Goal: Information Seeking & Learning: Check status

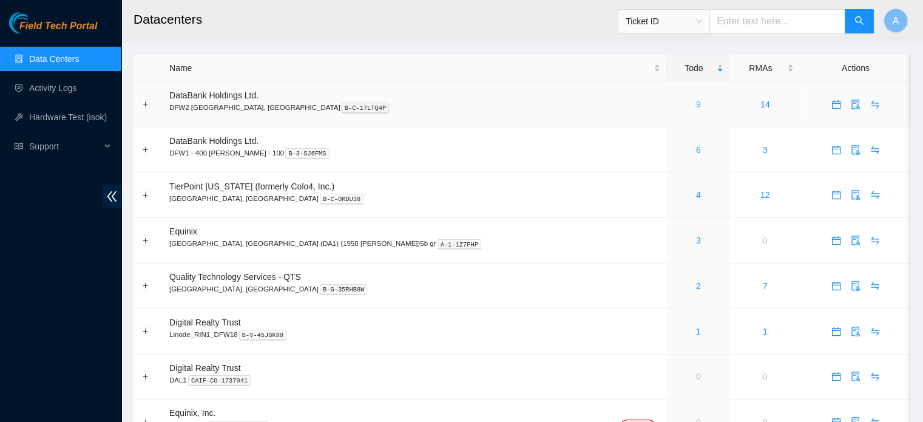
click at [667, 107] on td "9" at bounding box center [698, 105] width 63 height 46
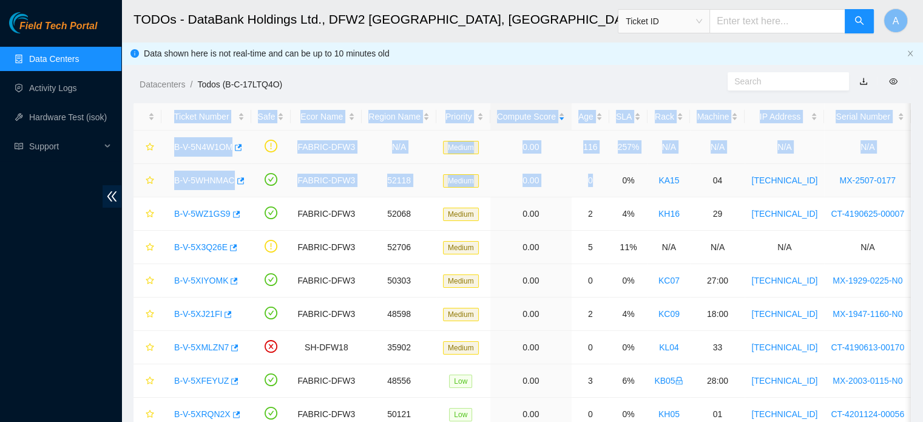
drag, startPoint x: 612, startPoint y: 107, endPoint x: 600, endPoint y: 177, distance: 70.9
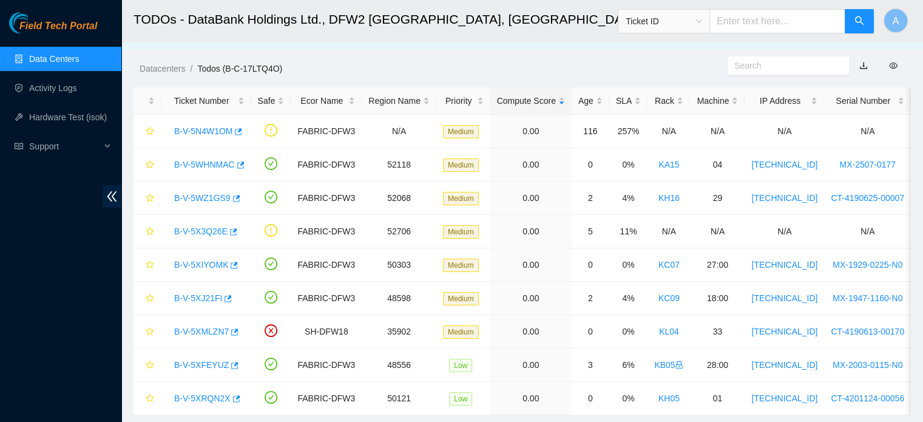
click at [558, 52] on div "Datacenters / Todos (B-C-17LTQ4O) /" at bounding box center [422, 41] width 602 height 68
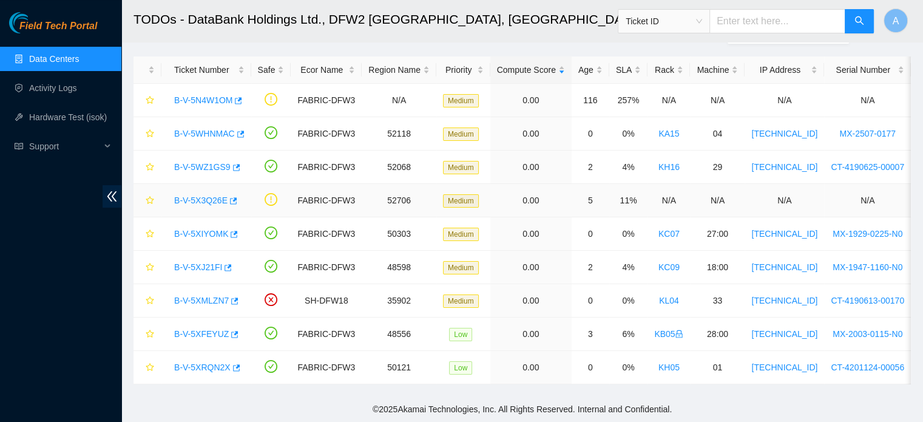
scroll to position [50, 0]
click at [79, 57] on link "Data Centers" at bounding box center [54, 59] width 50 height 10
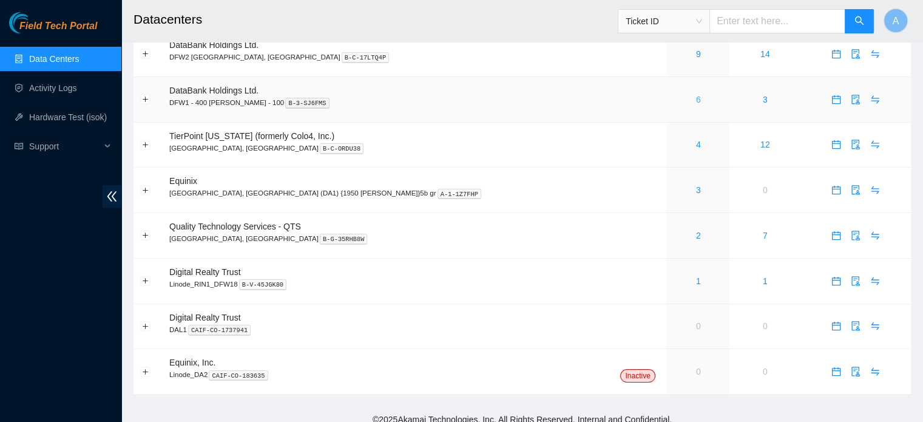
click at [696, 100] on link "6" at bounding box center [698, 100] width 5 height 10
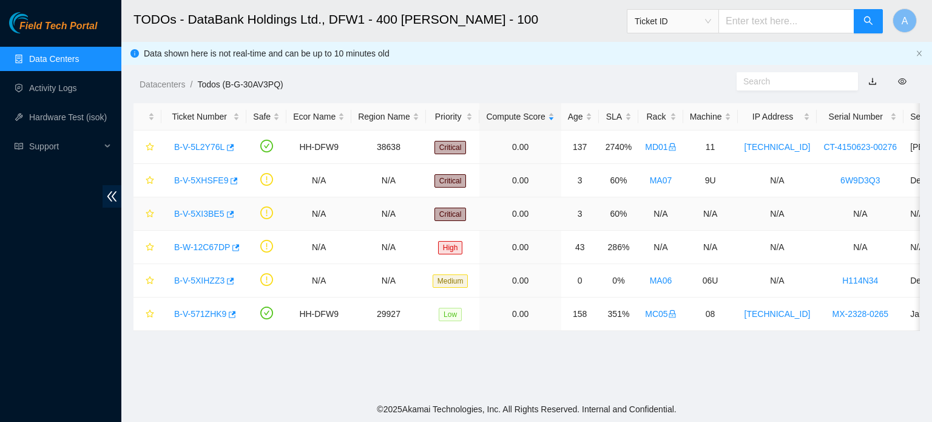
click at [200, 217] on link "B-V-5XI3BE5" at bounding box center [199, 214] width 50 height 10
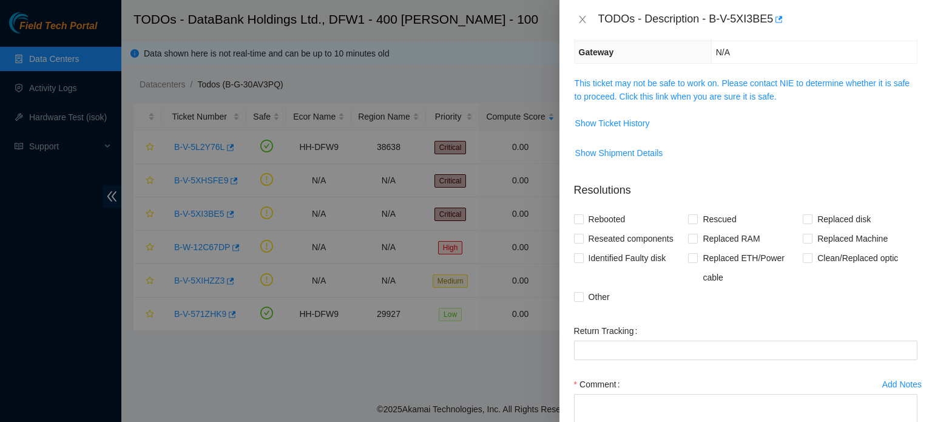
scroll to position [121, 0]
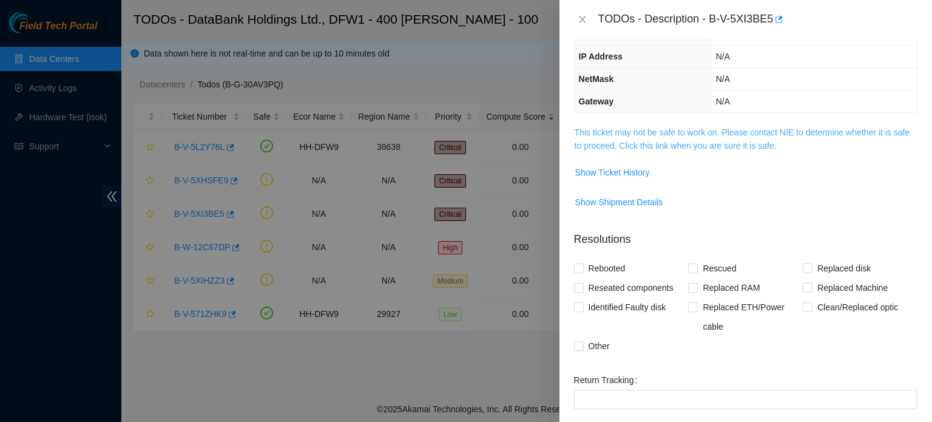
click at [739, 131] on link "This ticket may not be safe to work on. Please contact NIE to determine whether…" at bounding box center [742, 138] width 335 height 23
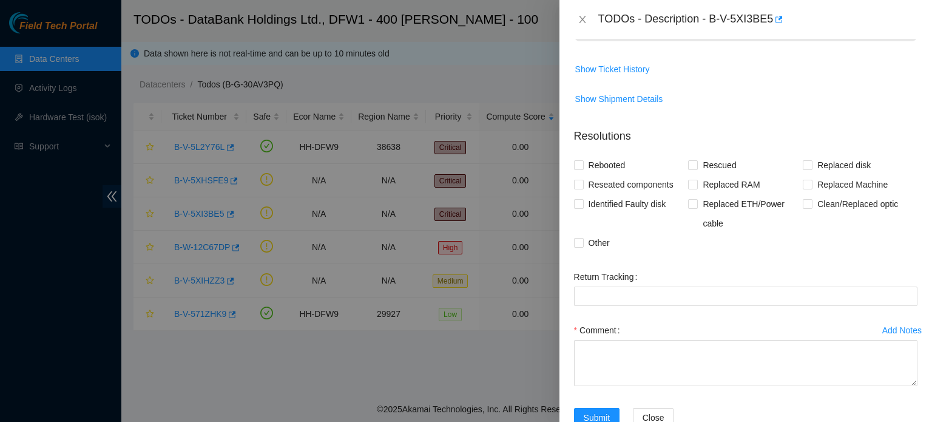
scroll to position [343, 0]
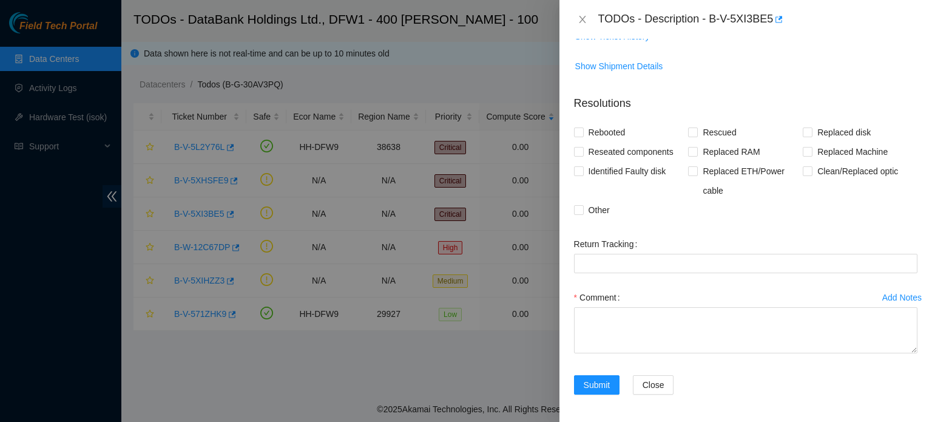
click at [584, 13] on div "TODOs - Description - B-V-5XI3BE5" at bounding box center [746, 19] width 344 height 19
click at [583, 16] on icon "close" at bounding box center [583, 20] width 10 height 10
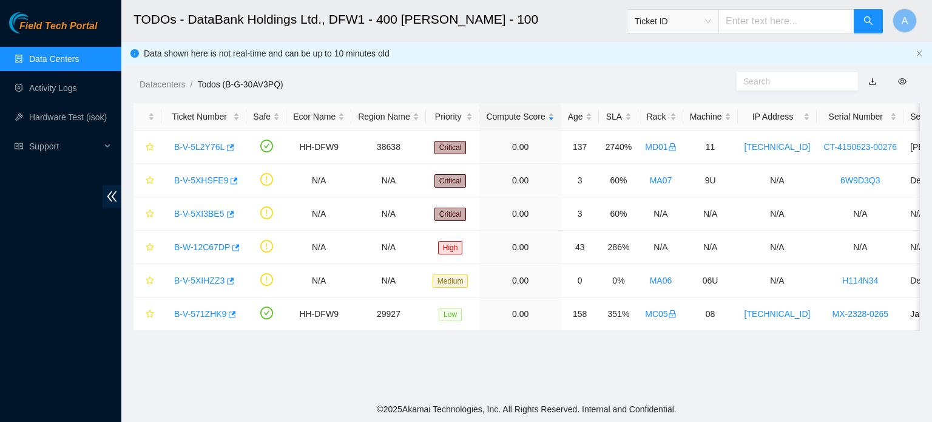
scroll to position [274, 0]
click at [205, 179] on link "B-V-5XHSFE9" at bounding box center [201, 180] width 54 height 10
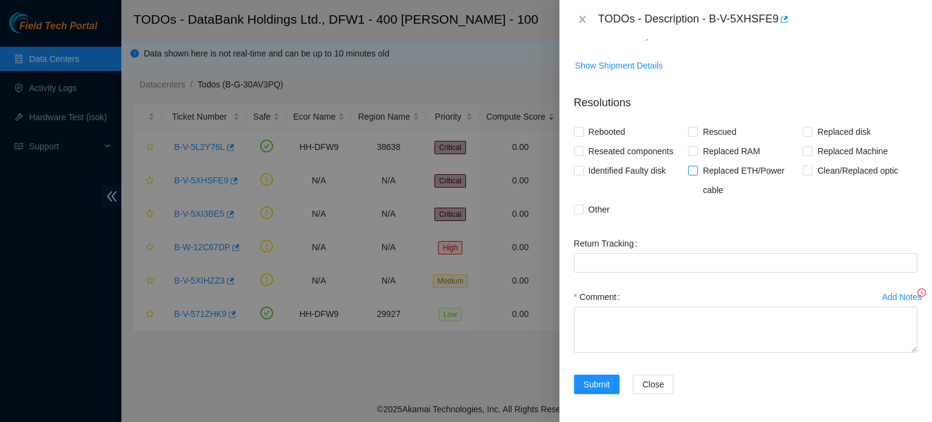
scroll to position [0, 0]
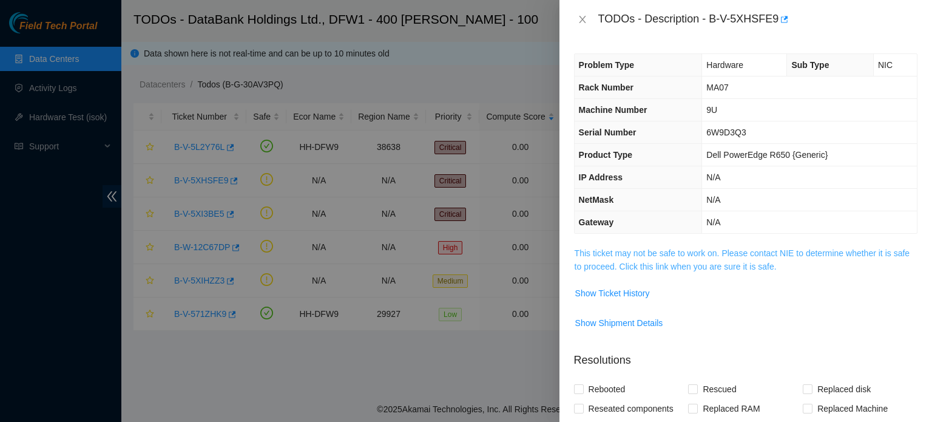
click at [688, 248] on link "This ticket may not be safe to work on. Please contact NIE to determine whether…" at bounding box center [742, 259] width 335 height 23
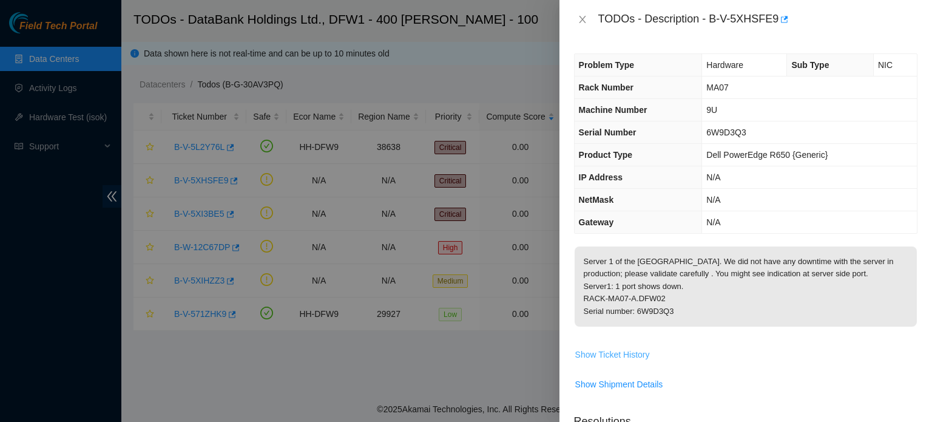
click at [625, 351] on span "Show Ticket History" at bounding box center [612, 354] width 75 height 13
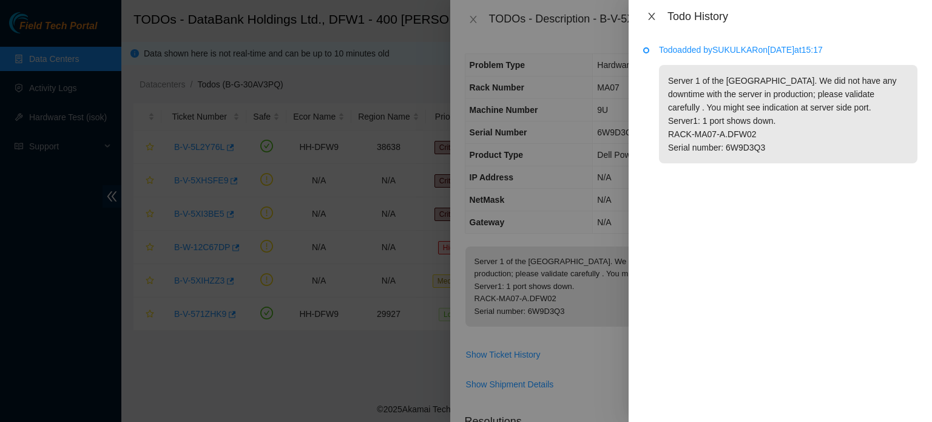
click at [651, 16] on icon "close" at bounding box center [651, 16] width 7 height 7
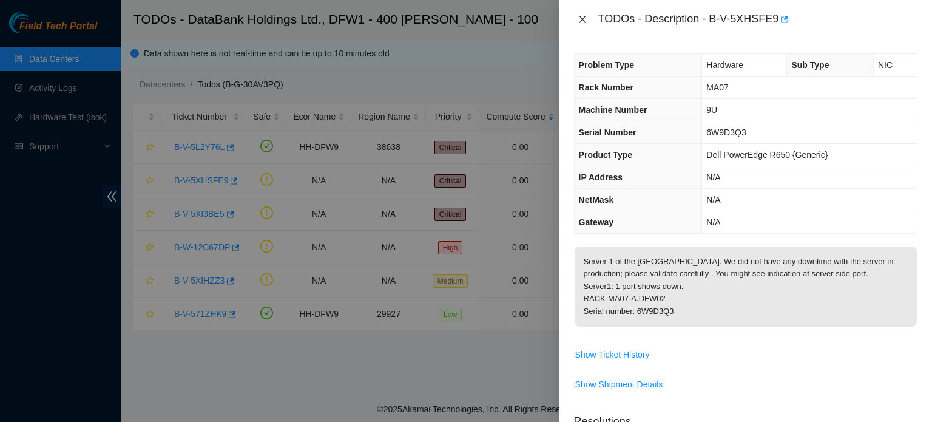
click at [574, 23] on button "Close" at bounding box center [582, 20] width 17 height 12
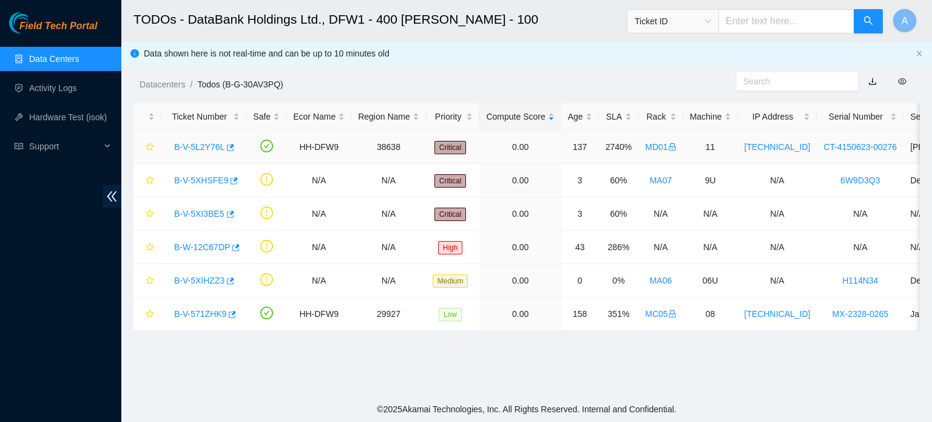
click at [195, 146] on link "B-V-5L2Y76L" at bounding box center [199, 147] width 50 height 10
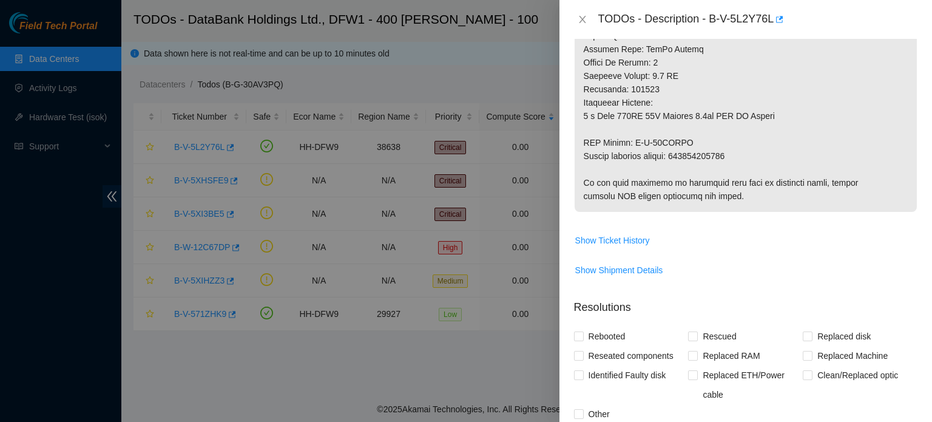
scroll to position [708, 0]
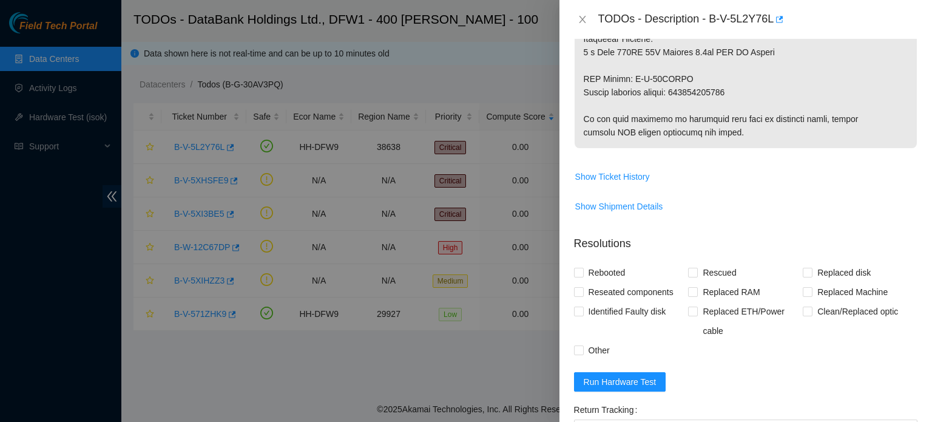
click at [583, 25] on div "TODOs - Description - B-V-5L2Y76L" at bounding box center [746, 19] width 344 height 19
click at [582, 19] on icon "close" at bounding box center [582, 19] width 7 height 7
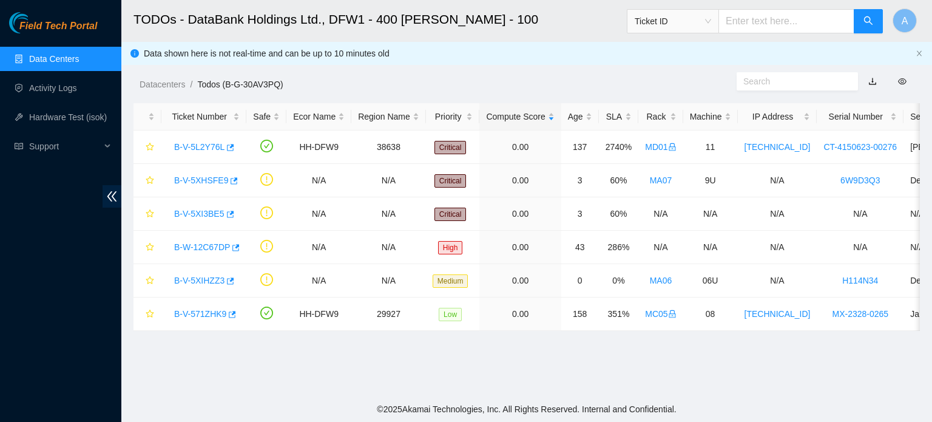
scroll to position [378, 0]
click at [208, 305] on div "B-V-571ZHK9" at bounding box center [204, 313] width 72 height 19
click at [209, 313] on link "B-V-571ZHK9" at bounding box center [200, 314] width 52 height 10
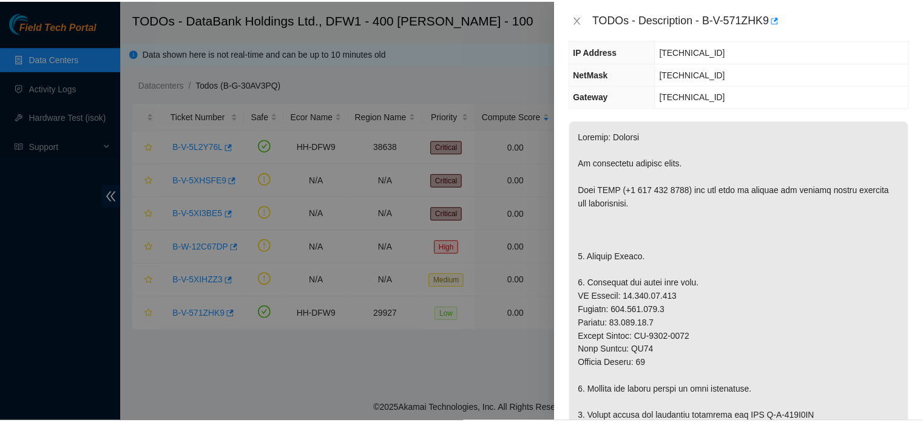
scroll to position [0, 0]
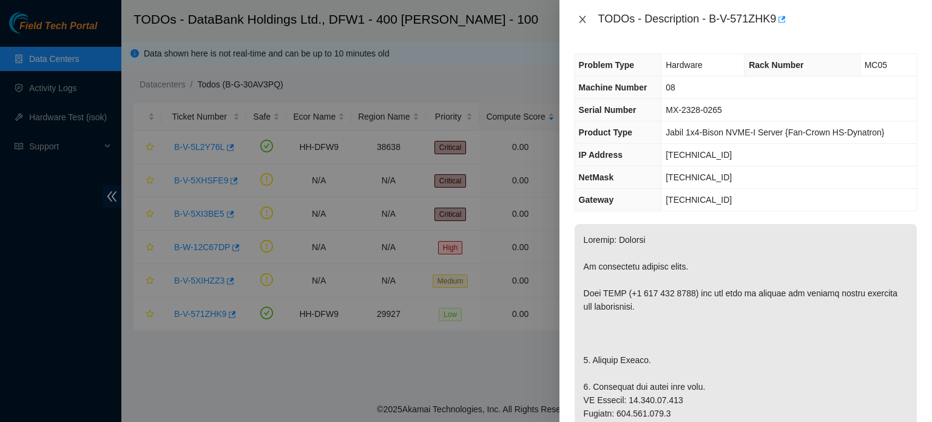
click at [585, 22] on icon "close" at bounding box center [582, 19] width 7 height 7
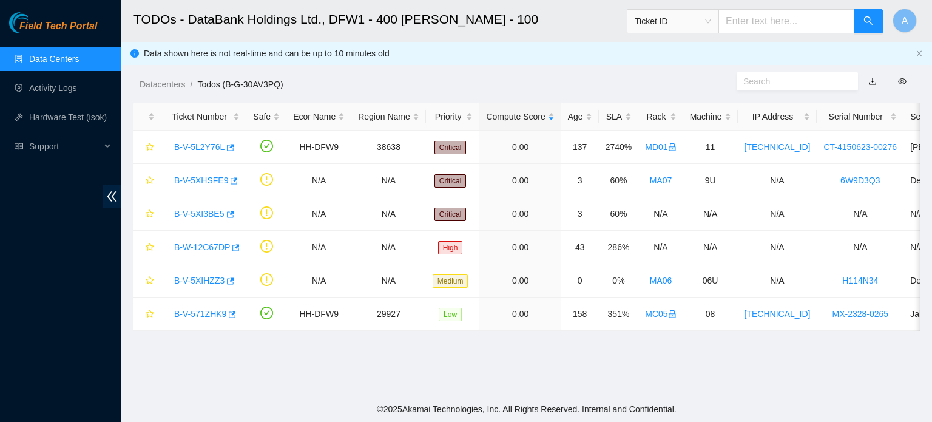
click at [79, 54] on link "Data Centers" at bounding box center [54, 59] width 50 height 10
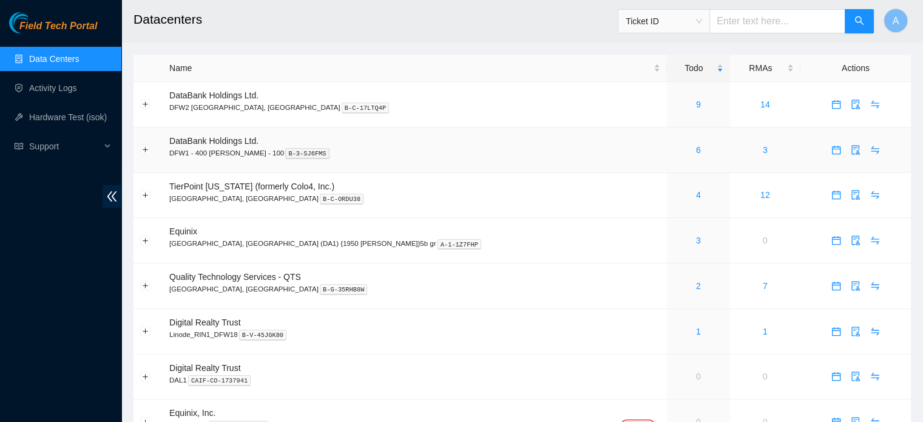
scroll to position [14, 0]
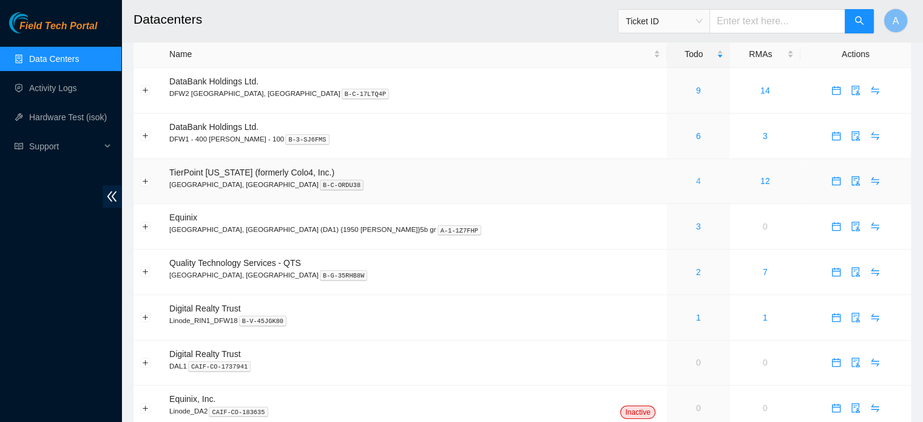
click at [696, 180] on link "4" at bounding box center [698, 181] width 5 height 10
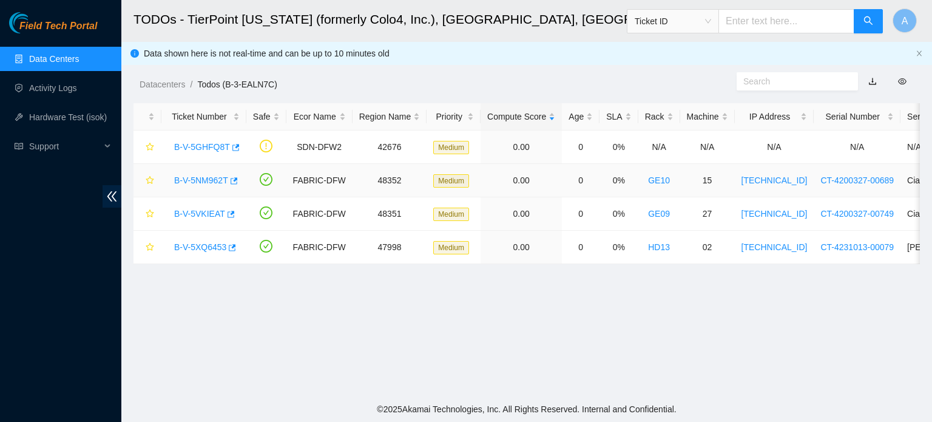
click at [200, 177] on link "B-V-5NM962T" at bounding box center [201, 180] width 54 height 10
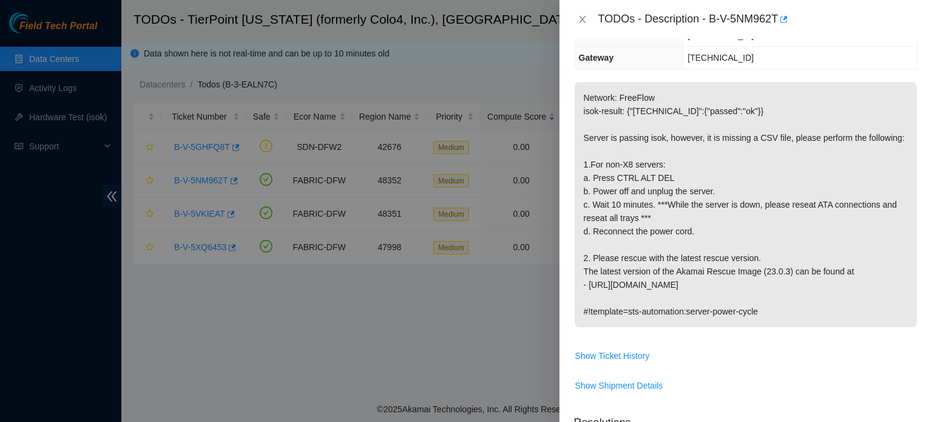
scroll to position [166, 0]
click at [586, 25] on div "TODOs - Description - B-V-5NM962T" at bounding box center [746, 19] width 344 height 19
click at [585, 20] on icon "close" at bounding box center [583, 20] width 10 height 10
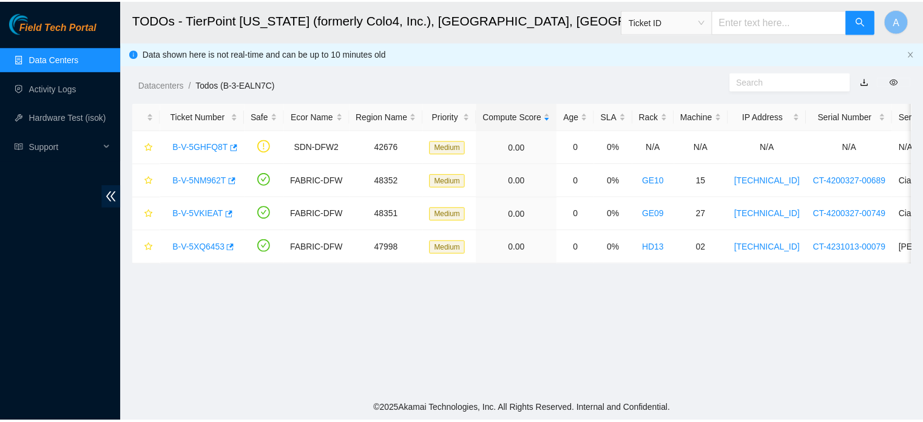
scroll to position [206, 0]
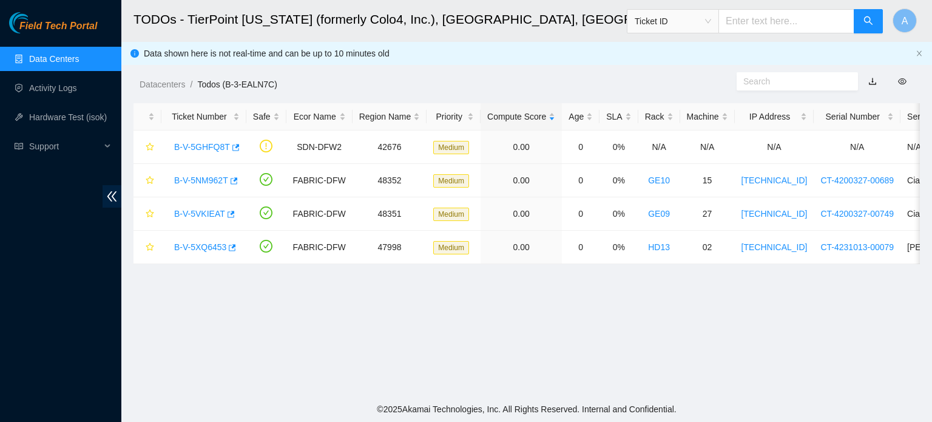
click at [47, 59] on link "Data Centers" at bounding box center [54, 59] width 50 height 10
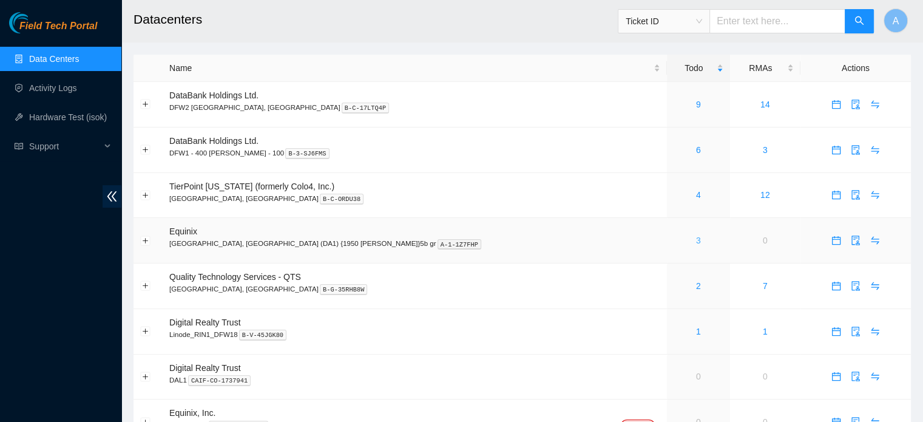
click at [696, 240] on link "3" at bounding box center [698, 241] width 5 height 10
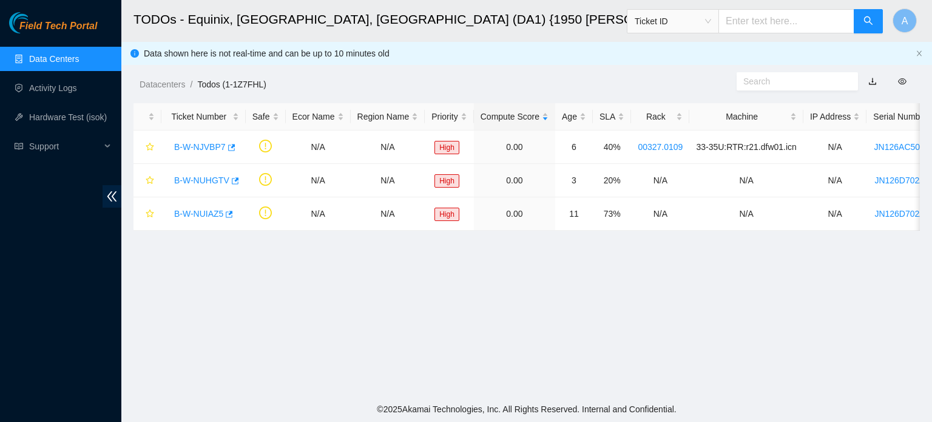
click at [36, 54] on link "Data Centers" at bounding box center [54, 59] width 50 height 10
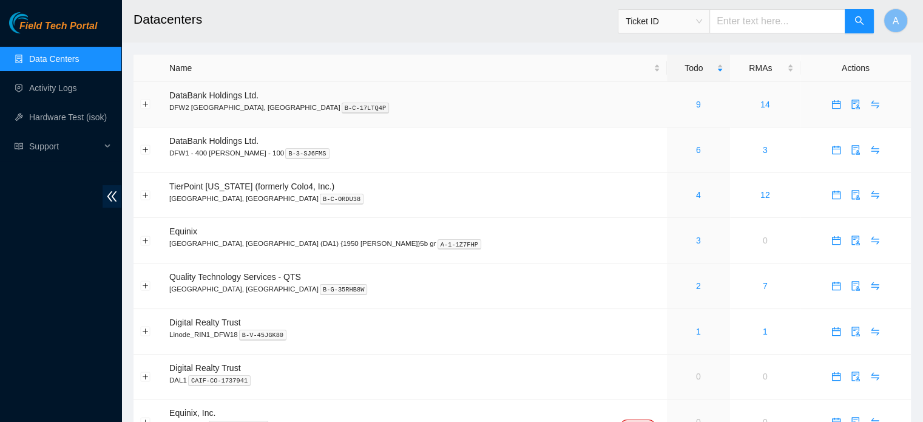
scroll to position [24, 0]
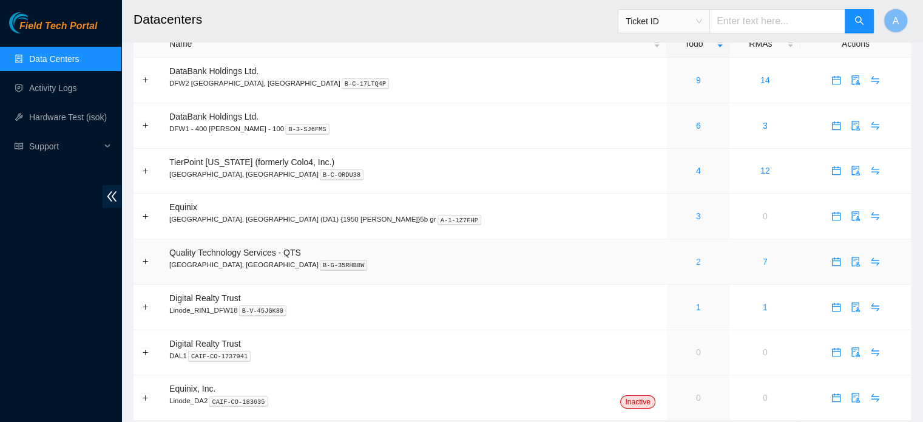
click at [696, 260] on link "2" at bounding box center [698, 262] width 5 height 10
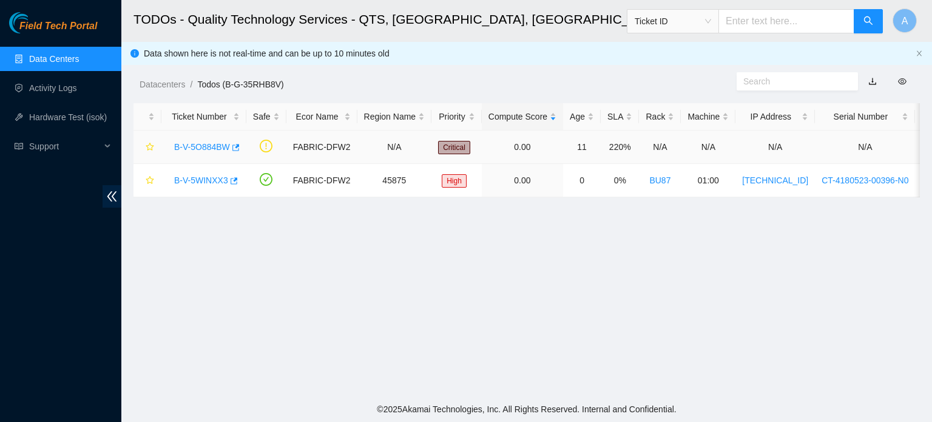
click at [225, 146] on link "B-V-5O884BW" at bounding box center [202, 147] width 56 height 10
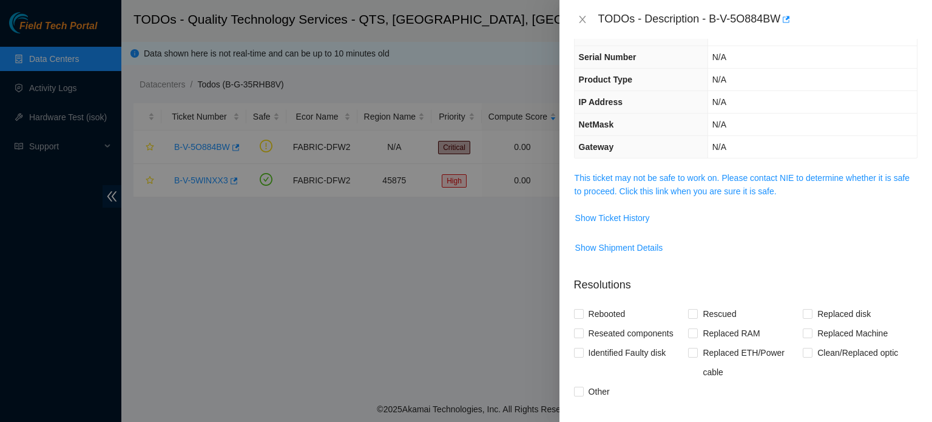
scroll to position [76, 0]
click at [725, 186] on link "This ticket may not be safe to work on. Please contact NIE to determine whether…" at bounding box center [742, 183] width 335 height 23
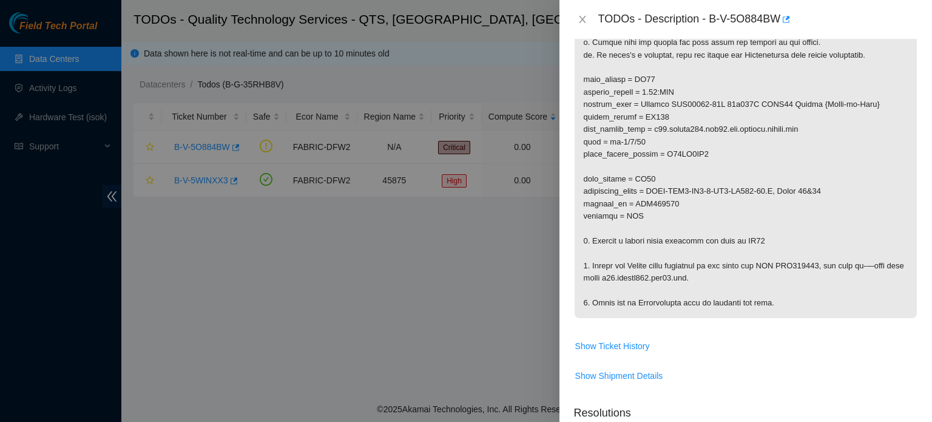
scroll to position [467, 0]
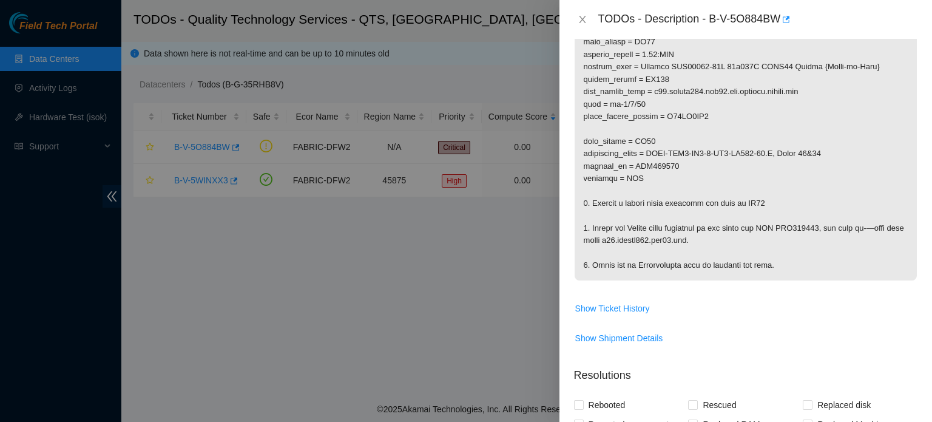
click at [462, 245] on div at bounding box center [466, 211] width 932 height 422
click at [580, 15] on icon "close" at bounding box center [583, 20] width 10 height 10
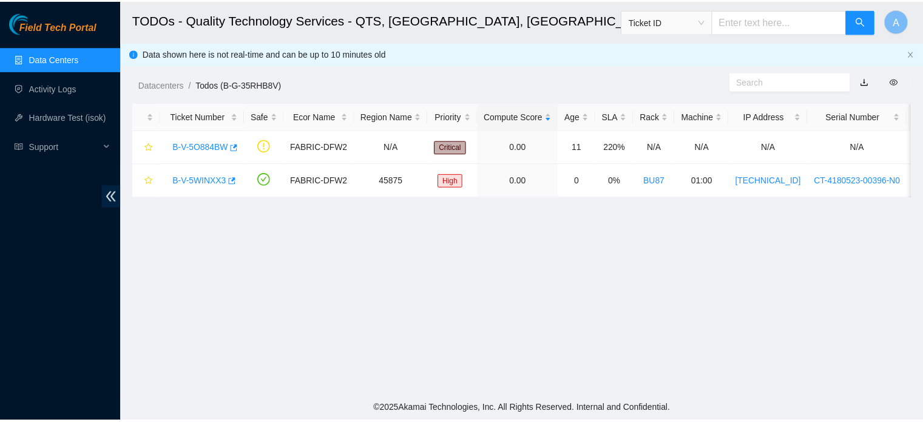
scroll to position [274, 0]
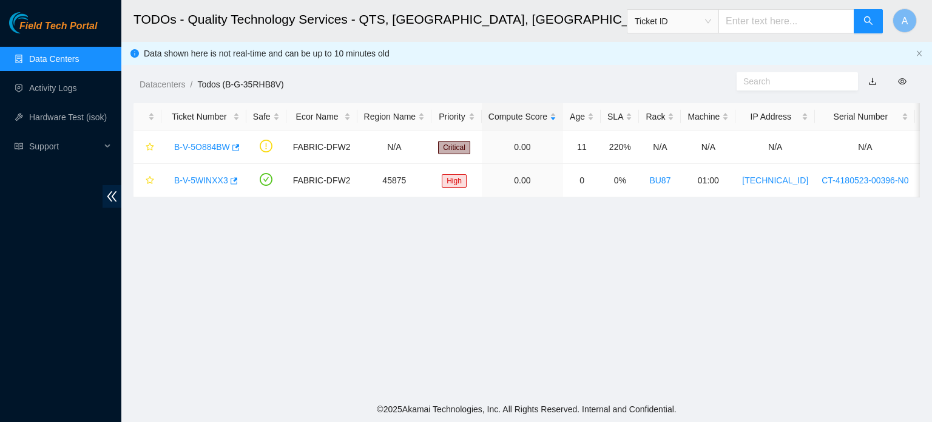
click at [35, 54] on link "Data Centers" at bounding box center [54, 59] width 50 height 10
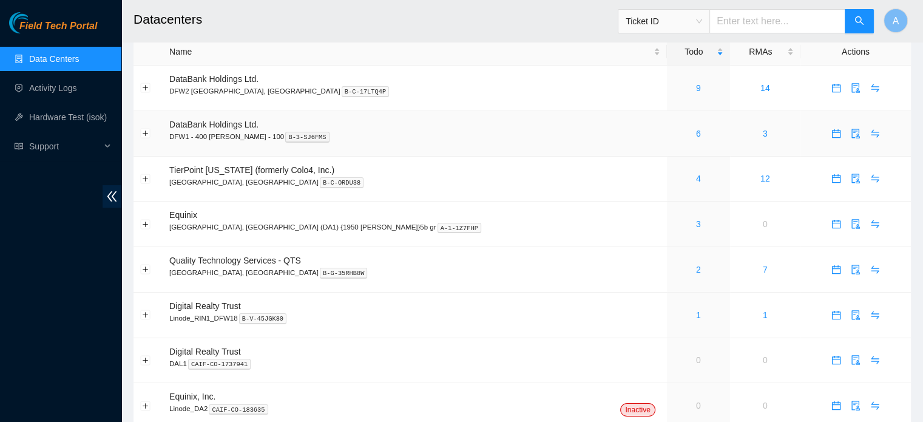
scroll to position [61, 0]
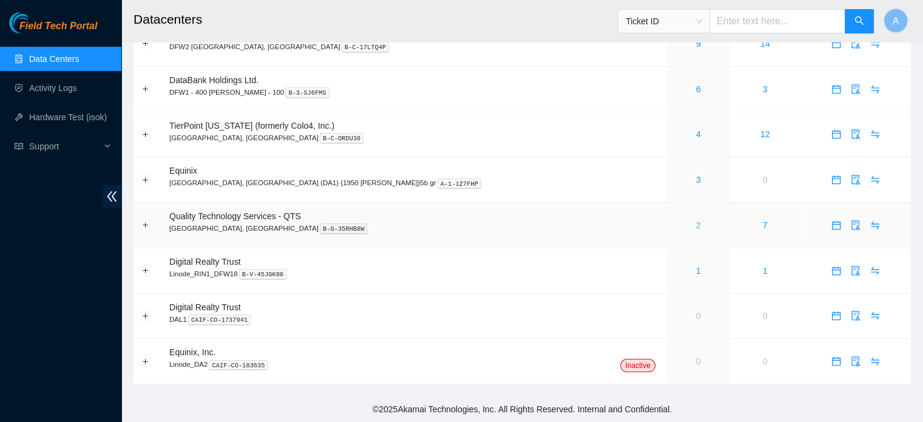
click at [696, 223] on link "2" at bounding box center [698, 225] width 5 height 10
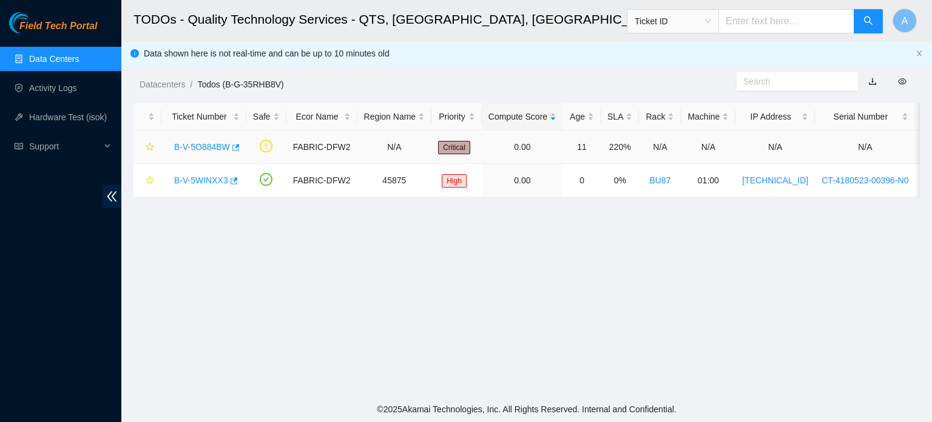
click at [198, 143] on link "B-V-5O884BW" at bounding box center [202, 147] width 56 height 10
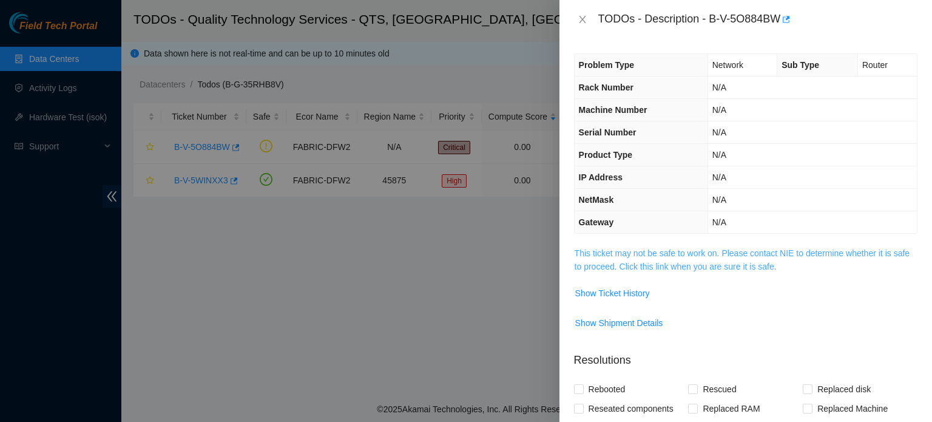
click at [726, 257] on link "This ticket may not be safe to work on. Please contact NIE to determine whether…" at bounding box center [742, 259] width 335 height 23
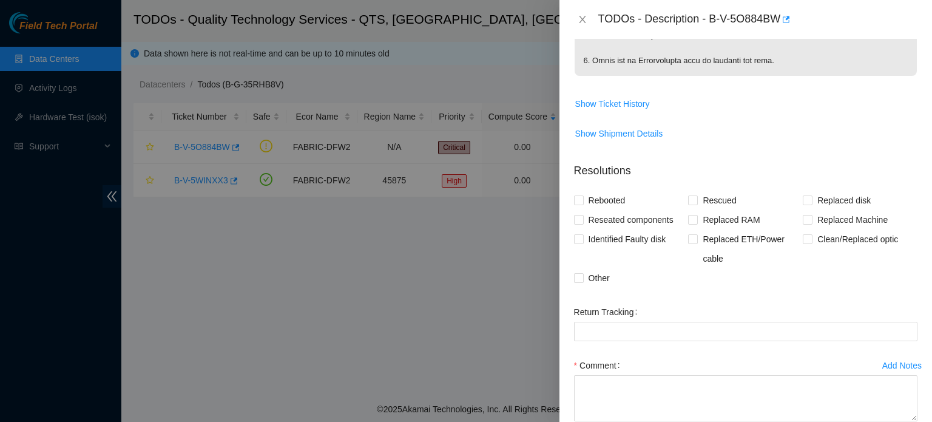
scroll to position [753, 0]
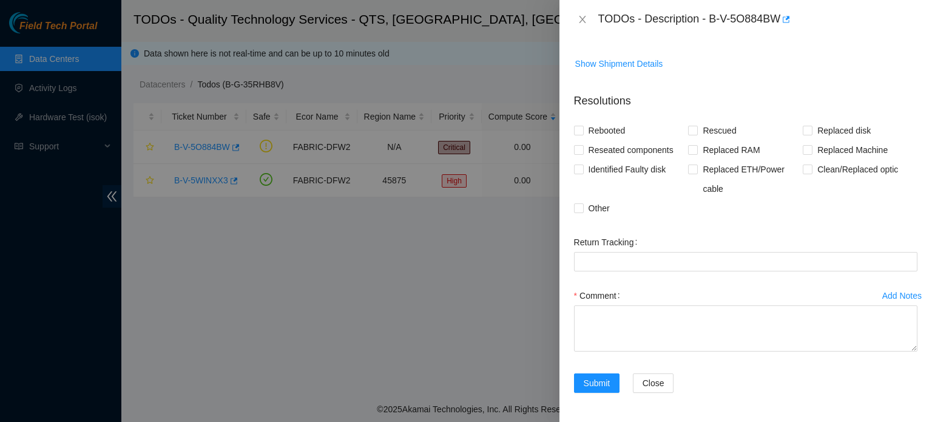
click at [271, 131] on div at bounding box center [466, 211] width 932 height 422
click at [580, 18] on icon "close" at bounding box center [583, 20] width 10 height 10
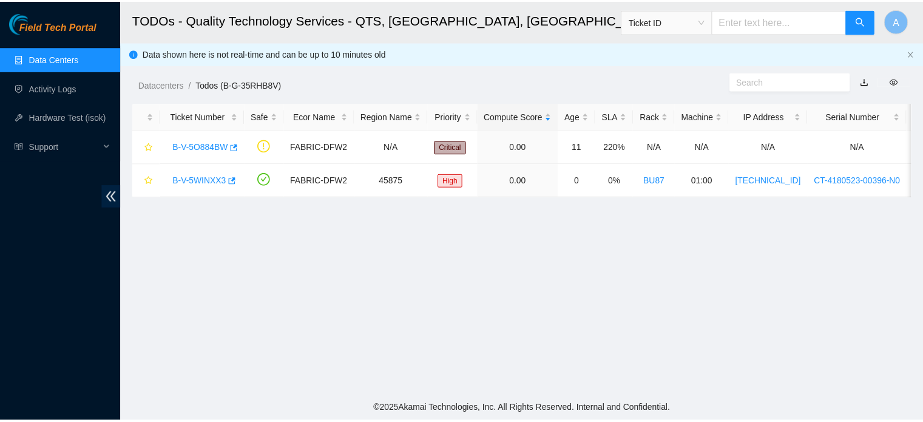
scroll to position [274, 0]
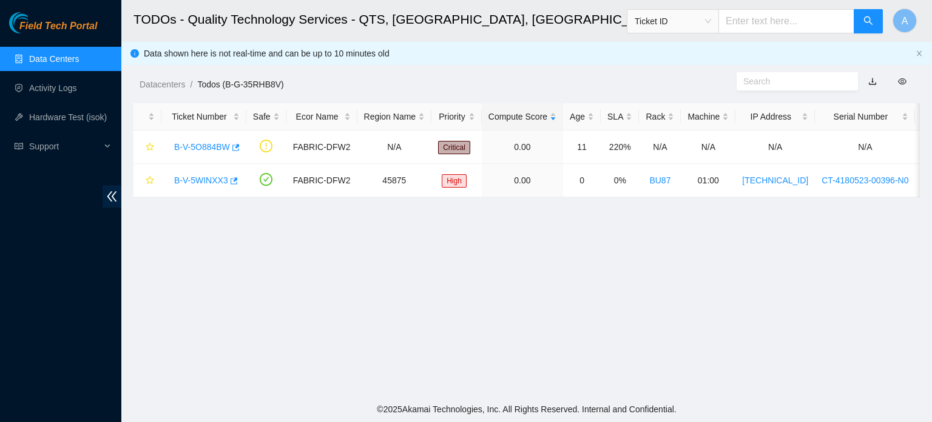
click at [74, 54] on link "Data Centers" at bounding box center [54, 59] width 50 height 10
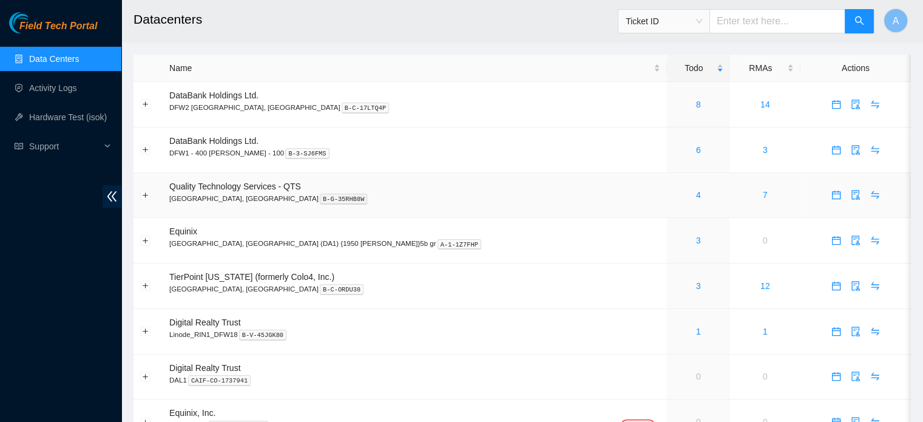
click at [674, 194] on div "4" at bounding box center [699, 194] width 50 height 13
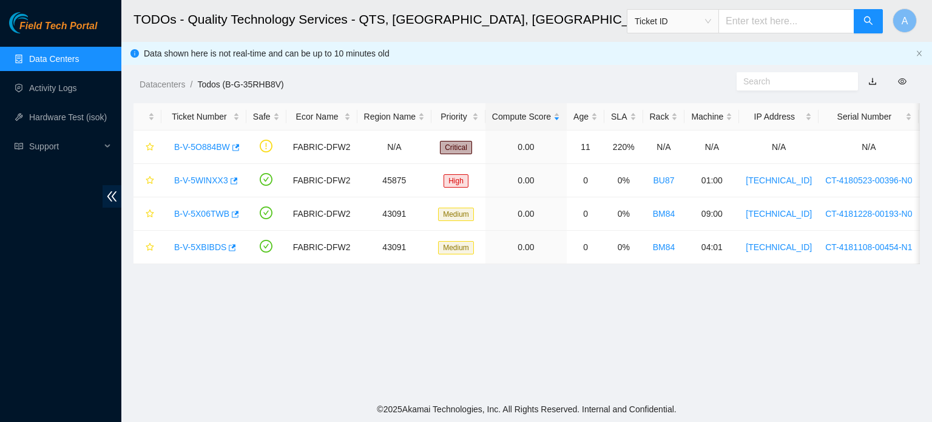
click at [79, 54] on link "Data Centers" at bounding box center [54, 59] width 50 height 10
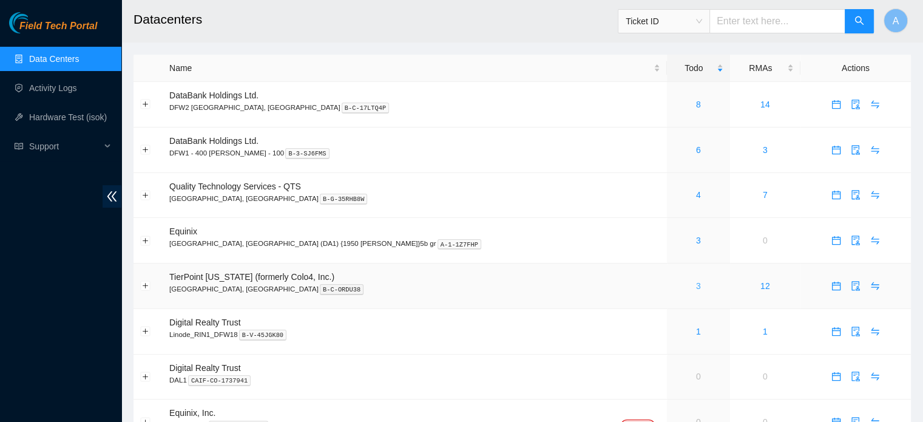
click at [696, 286] on link "3" at bounding box center [698, 286] width 5 height 10
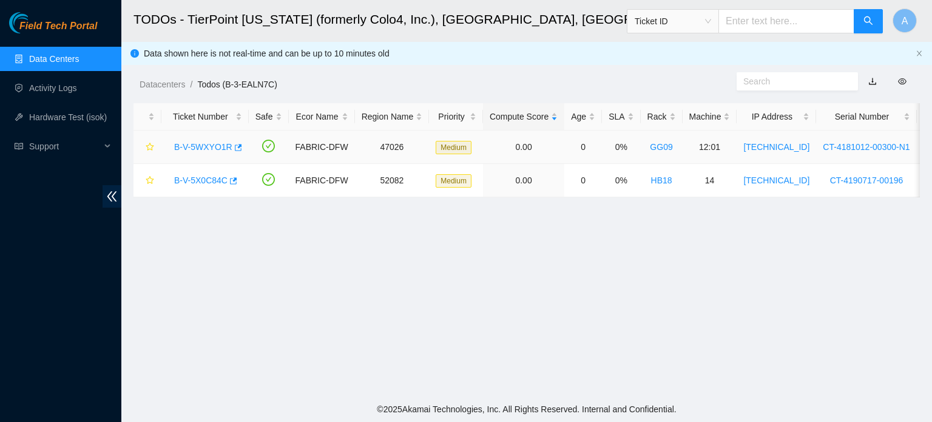
click at [214, 143] on link "B-V-5WXYO1R" at bounding box center [203, 147] width 58 height 10
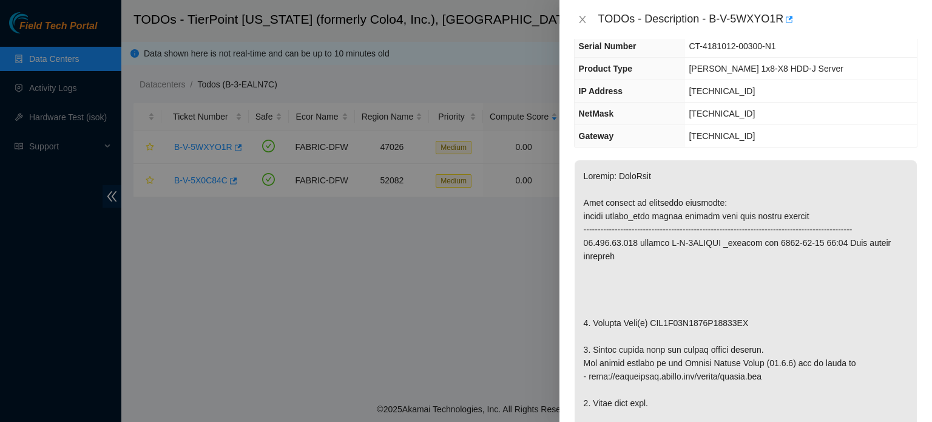
scroll to position [97, 0]
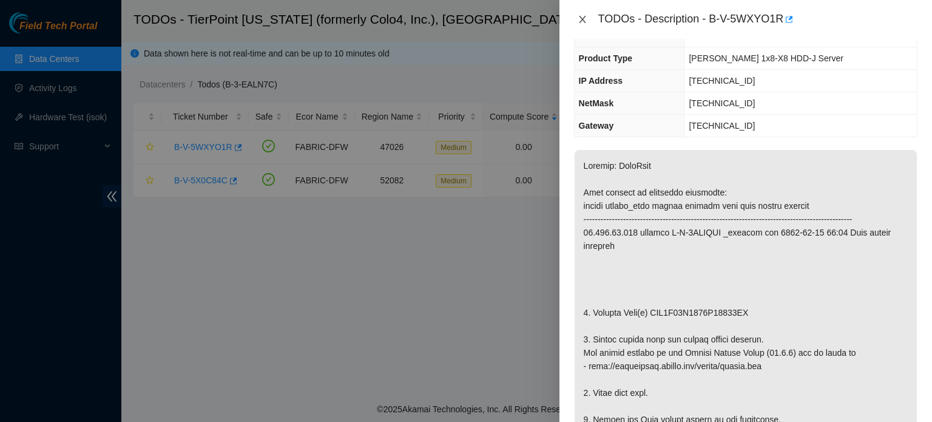
click at [580, 24] on button "Close" at bounding box center [582, 20] width 17 height 12
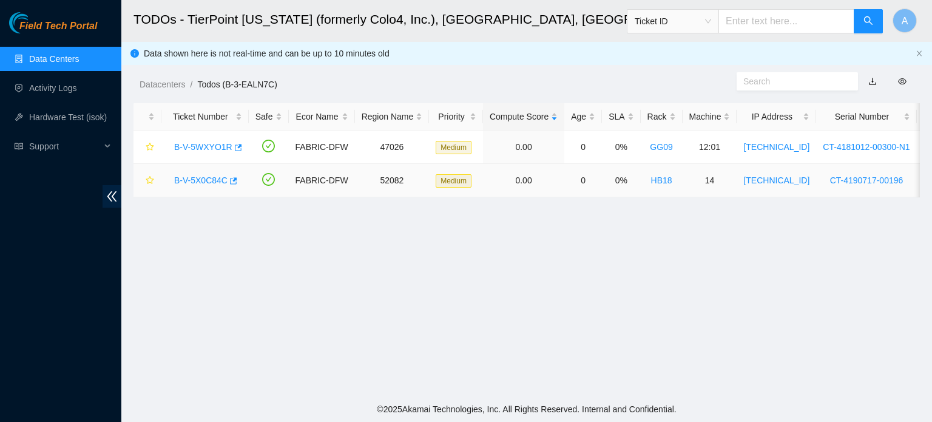
scroll to position [136, 0]
click at [215, 178] on link "B-V-5X0C84C" at bounding box center [200, 180] width 53 height 10
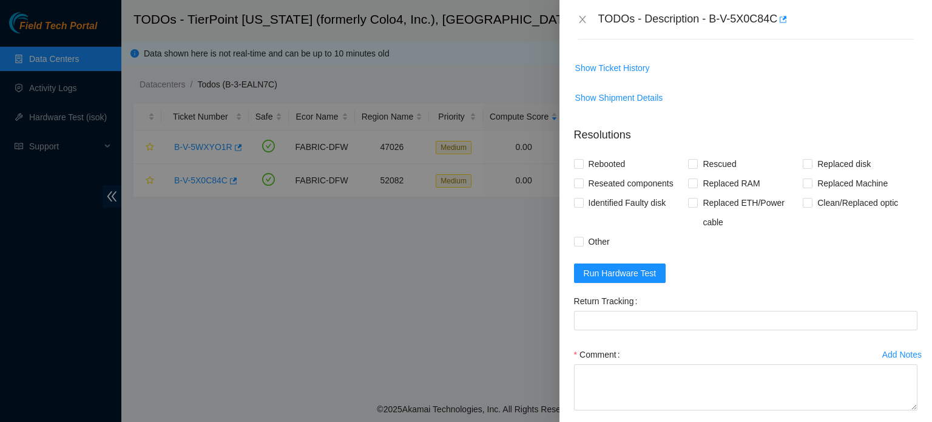
scroll to position [869, 0]
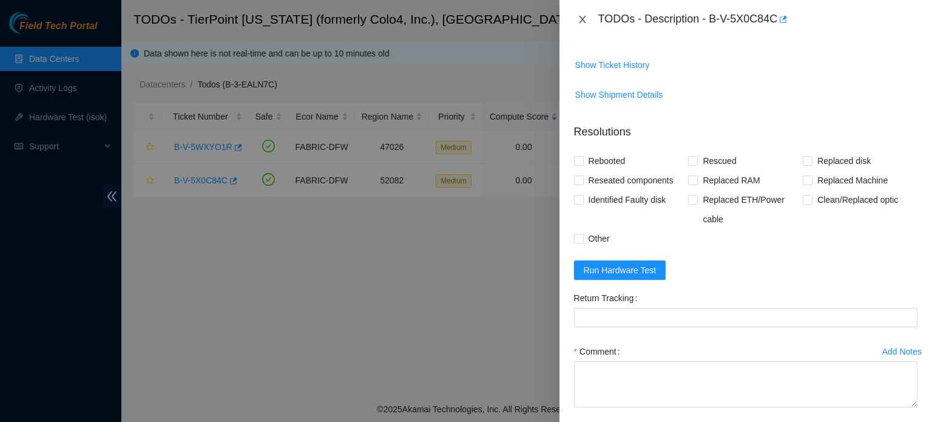
click at [585, 22] on icon "close" at bounding box center [582, 19] width 7 height 7
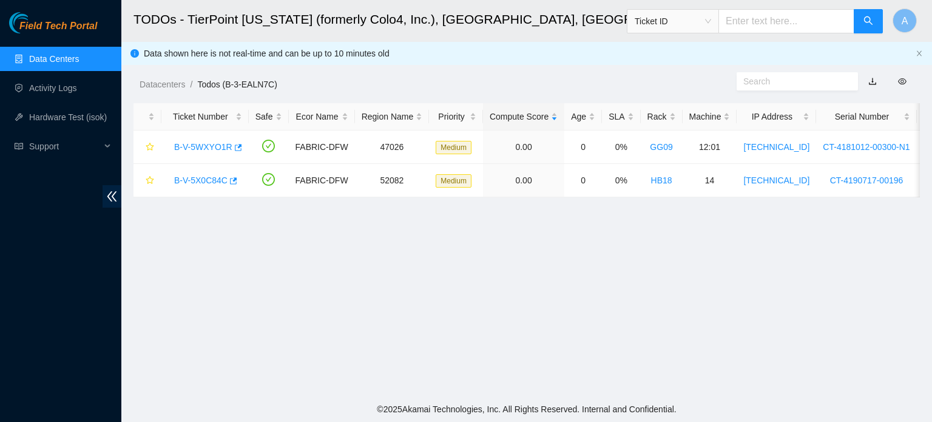
scroll to position [378, 0]
click at [79, 54] on link "Data Centers" at bounding box center [54, 59] width 50 height 10
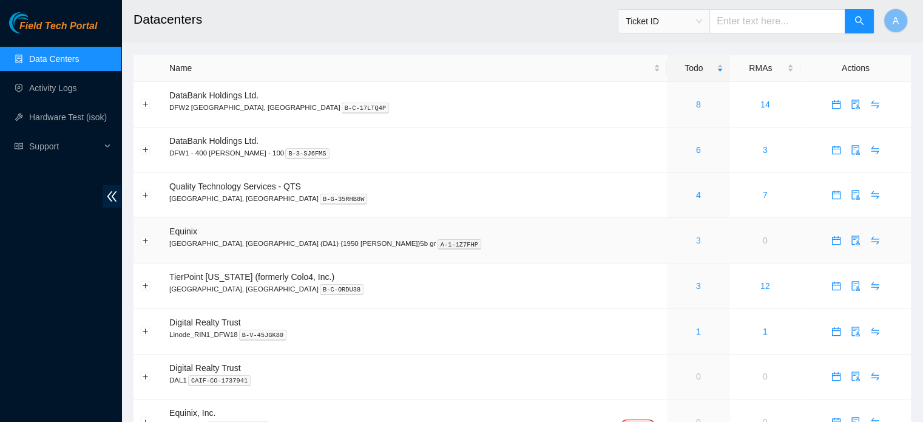
click at [696, 237] on link "3" at bounding box center [698, 241] width 5 height 10
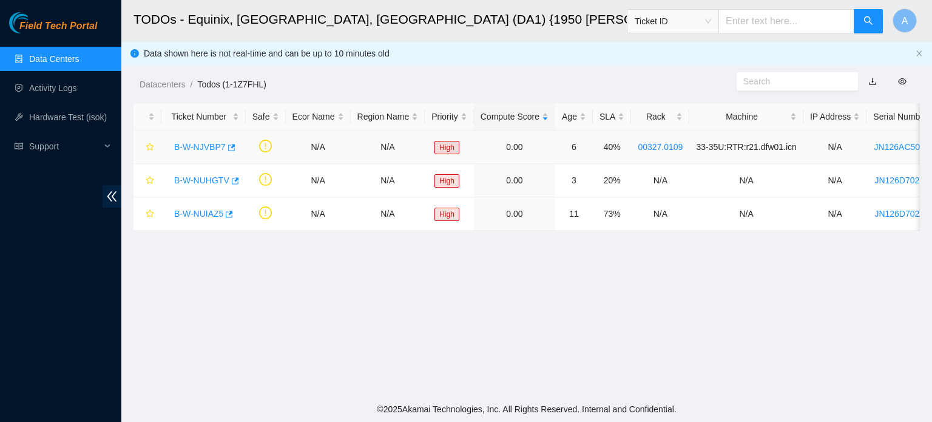
click at [209, 143] on link "B-W-NJVBP7" at bounding box center [200, 147] width 52 height 10
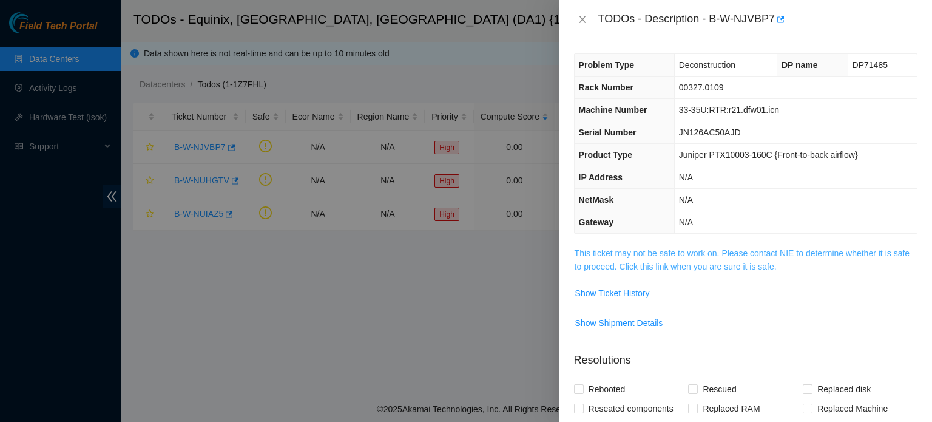
click at [585, 255] on link "This ticket may not be safe to work on. Please contact NIE to determine whether…" at bounding box center [742, 259] width 335 height 23
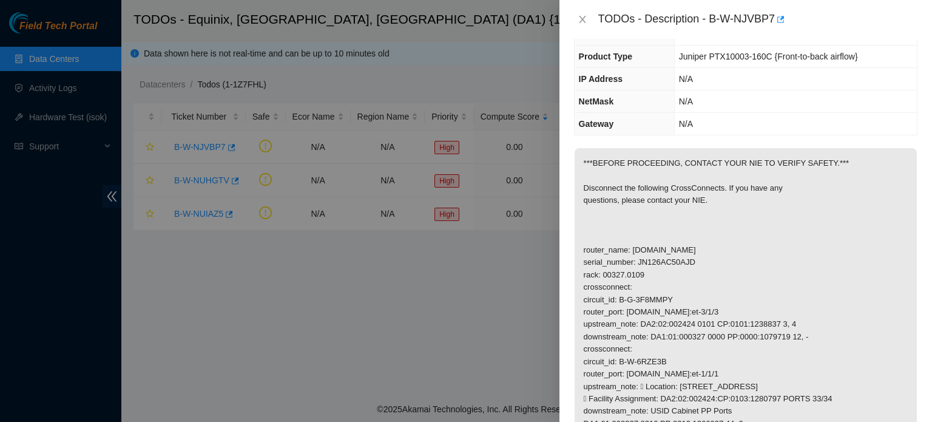
scroll to position [100, 0]
click at [583, 13] on div "TODOs - Description - B-W-NJVBP7" at bounding box center [746, 19] width 344 height 19
click at [586, 18] on icon "close" at bounding box center [583, 20] width 10 height 10
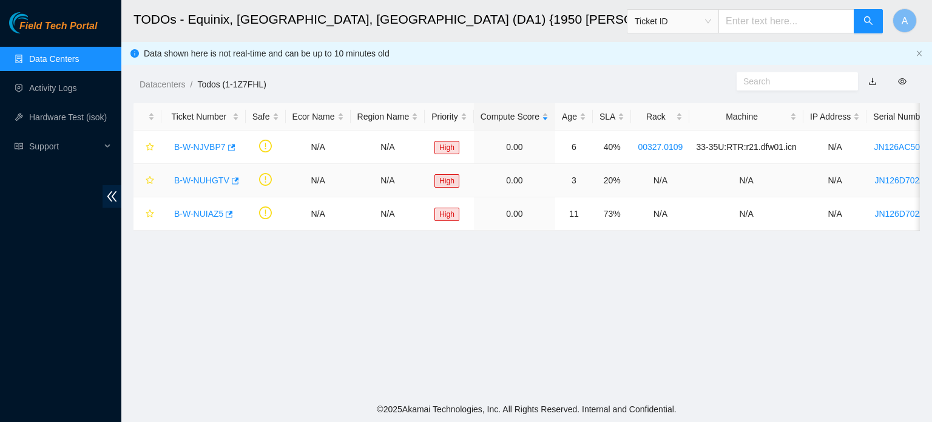
scroll to position [140, 0]
click at [220, 184] on link "B-W-NUHGTV" at bounding box center [201, 180] width 55 height 10
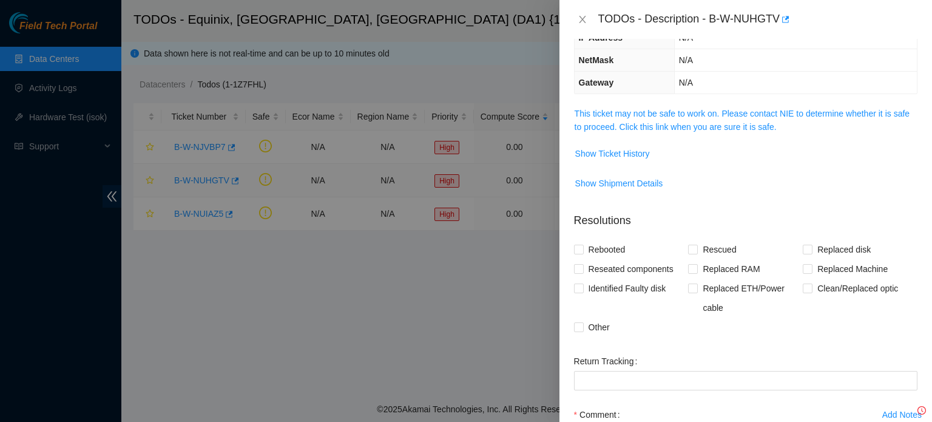
scroll to position [100, 0]
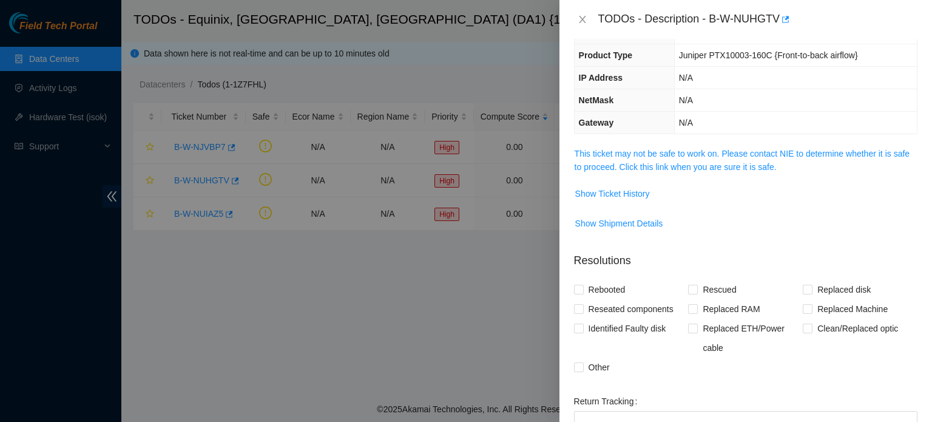
click at [574, 158] on td "This ticket may not be safe to work on. Please contact NIE to determine whether…" at bounding box center [746, 164] width 344 height 37
click at [586, 163] on link "This ticket may not be safe to work on. Please contact NIE to determine whether…" at bounding box center [742, 160] width 335 height 23
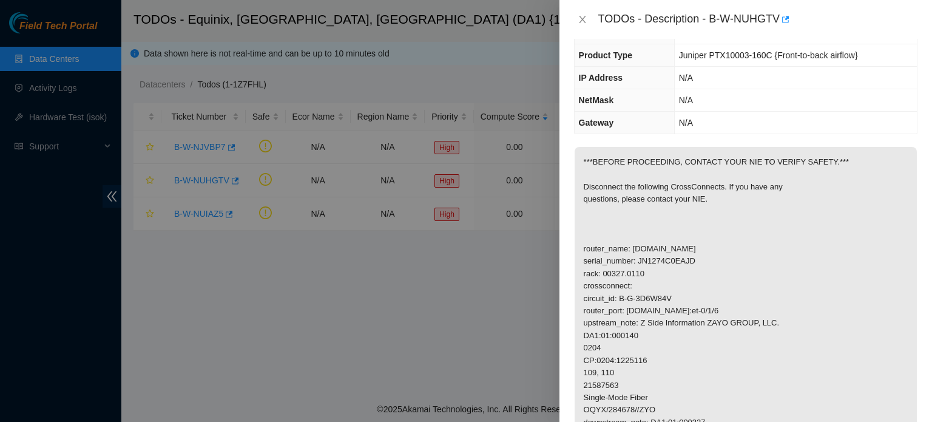
click at [605, 18] on div "TODOs - Description - B-W-NUHGTV" at bounding box center [758, 19] width 319 height 19
click at [580, 18] on icon "close" at bounding box center [583, 20] width 10 height 10
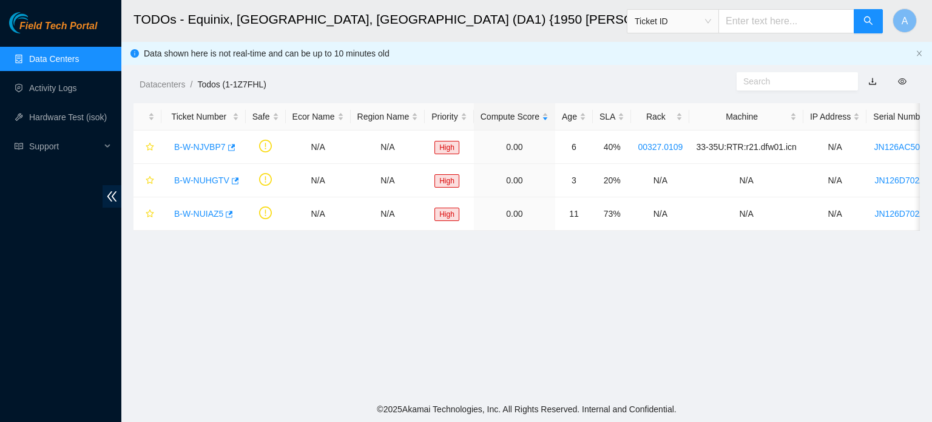
click at [580, 18] on body "Field Tech Portal Data Centers Activity Logs Hardware Test (isok) Support TODOs…" at bounding box center [466, 211] width 932 height 422
click at [203, 209] on link "B-W-NUIAZ5" at bounding box center [198, 214] width 49 height 10
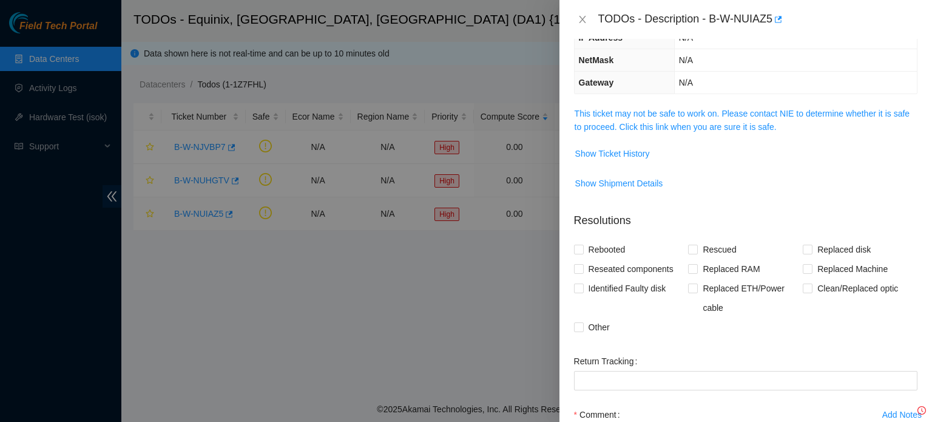
scroll to position [100, 0]
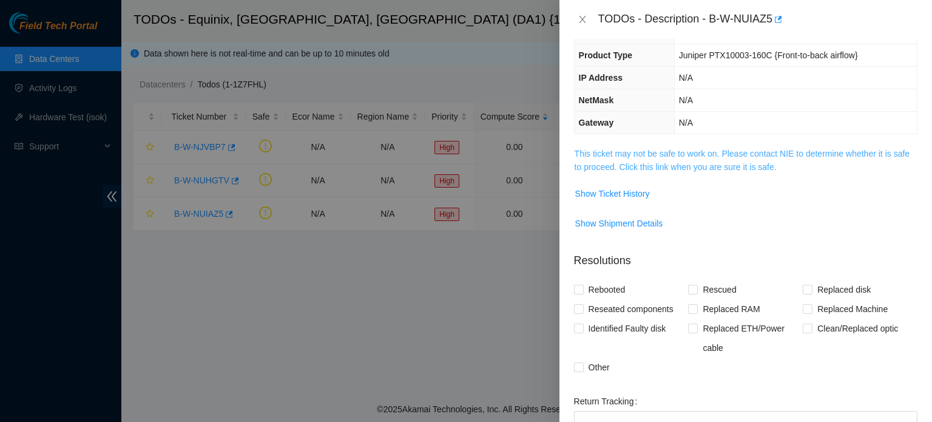
click at [606, 149] on link "This ticket may not be safe to work on. Please contact NIE to determine whether…" at bounding box center [742, 160] width 335 height 23
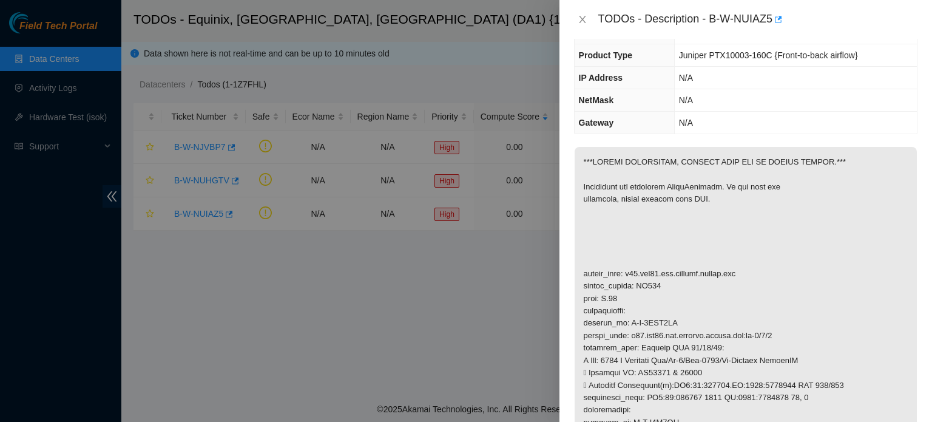
click at [606, 149] on p at bounding box center [746, 391] width 342 height 489
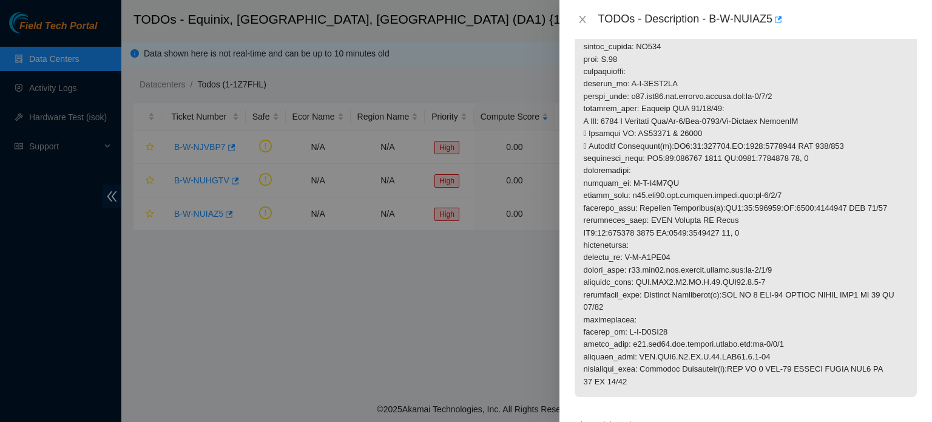
scroll to position [349, 0]
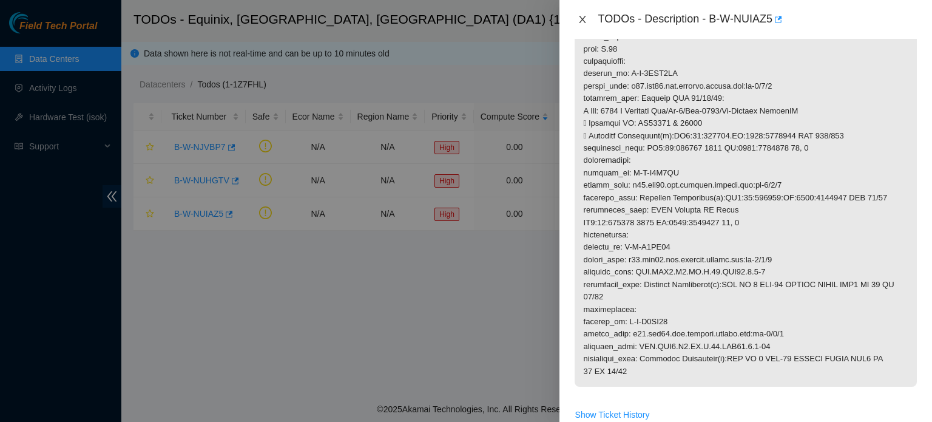
click at [580, 21] on icon "close" at bounding box center [583, 20] width 10 height 10
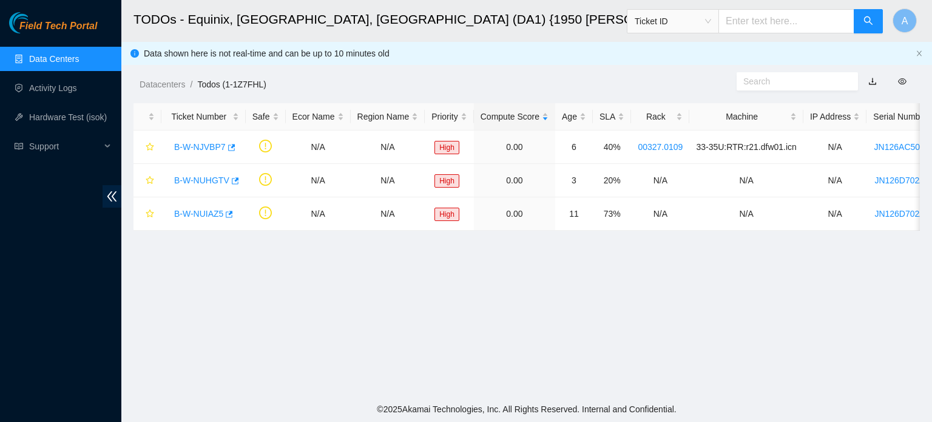
click at [932, 21] on div "TODOs - Description - undefined Problem Type N/A Rack Number N/A Machine Number…" at bounding box center [932, 211] width 0 height 422
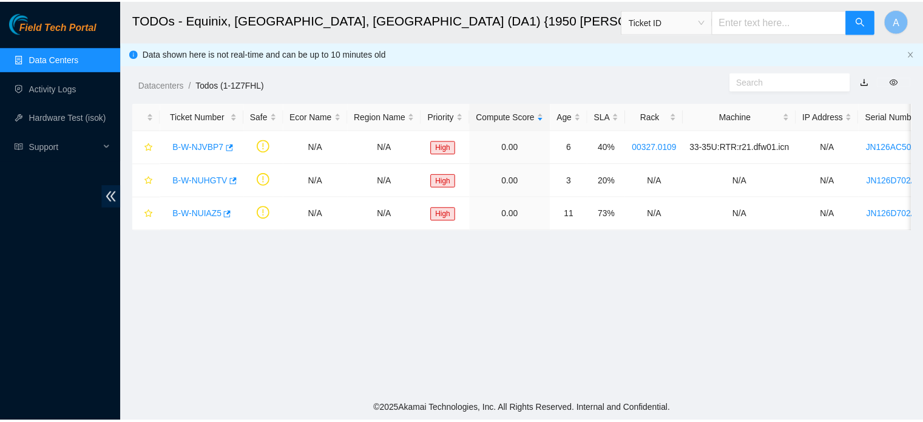
scroll to position [274, 0]
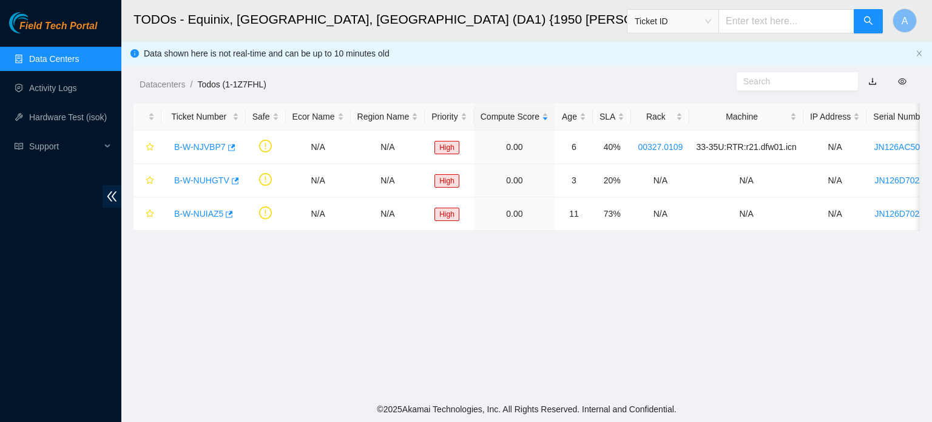
click at [41, 58] on link "Data Centers" at bounding box center [54, 59] width 50 height 10
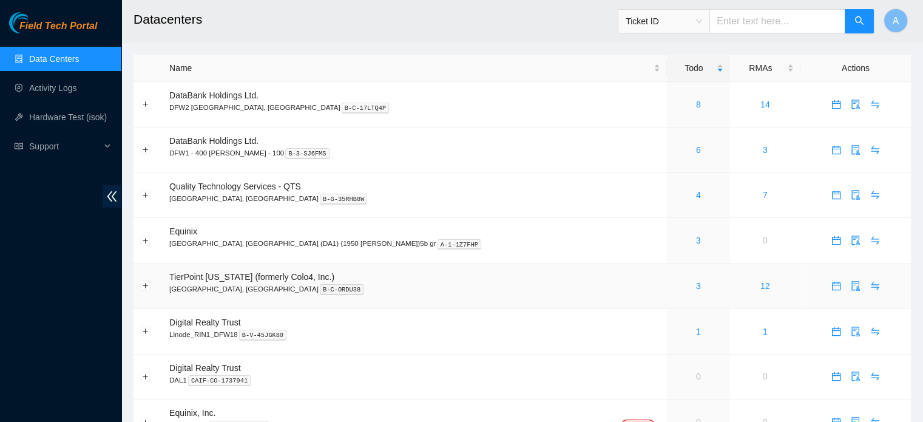
click at [674, 293] on div "3" at bounding box center [699, 285] width 50 height 13
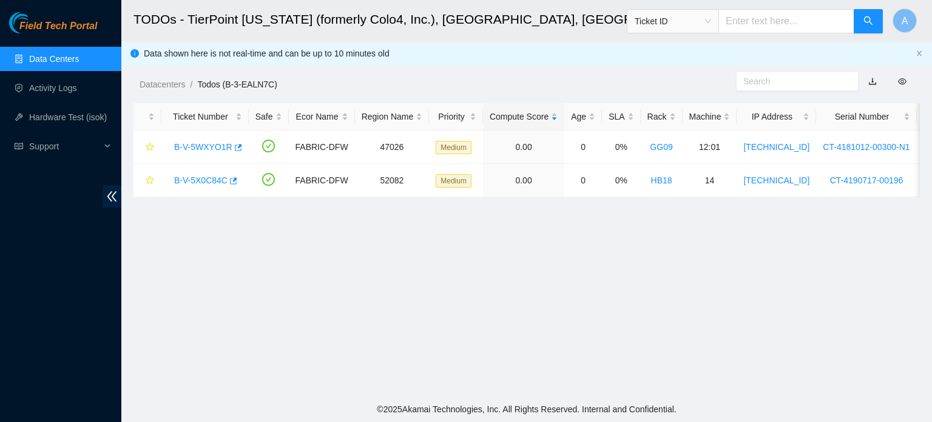
click at [64, 64] on link "Data Centers" at bounding box center [54, 59] width 50 height 10
